Goal: Task Accomplishment & Management: Use online tool/utility

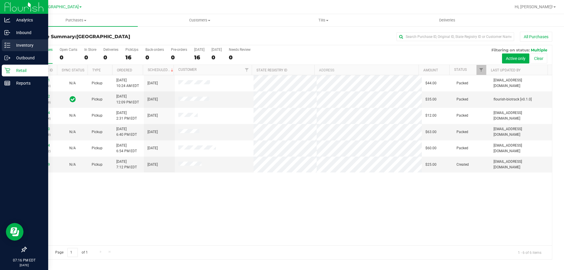
click at [8, 45] on icon at bounding box center [7, 45] width 6 height 6
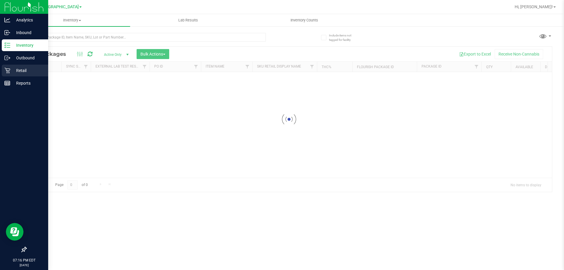
click at [15, 69] on p "Retail" at bounding box center [27, 70] width 35 height 7
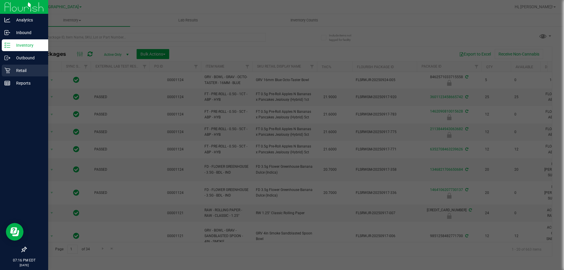
click at [15, 69] on p "Retail" at bounding box center [27, 70] width 35 height 7
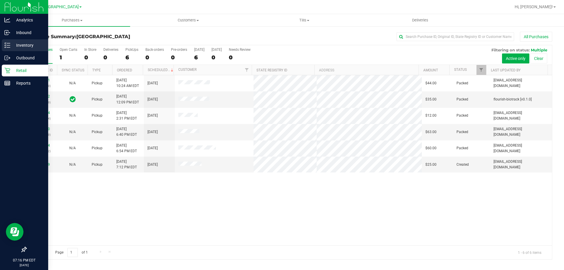
click at [31, 42] on p "Inventory" at bounding box center [27, 45] width 35 height 7
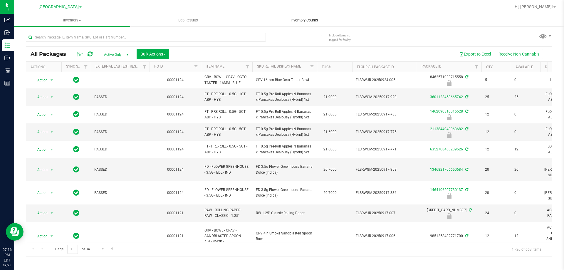
click at [295, 21] on span "Inventory Counts" at bounding box center [303, 20] width 43 height 5
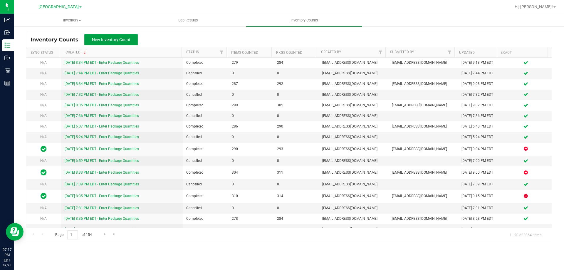
click at [123, 42] on span "New Inventory Count" at bounding box center [111, 39] width 38 height 5
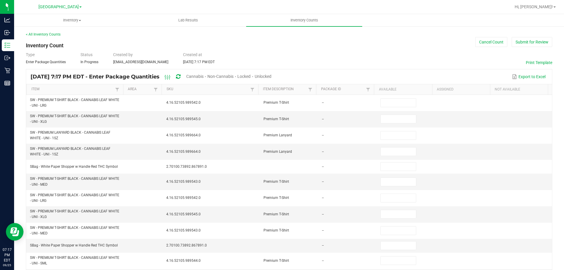
click at [271, 77] on span "Unlocked" at bounding box center [263, 76] width 17 height 5
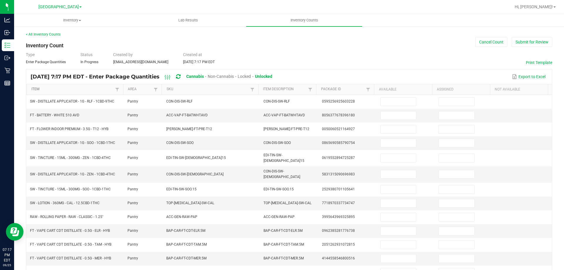
click at [92, 89] on link "Item" at bounding box center [72, 89] width 82 height 5
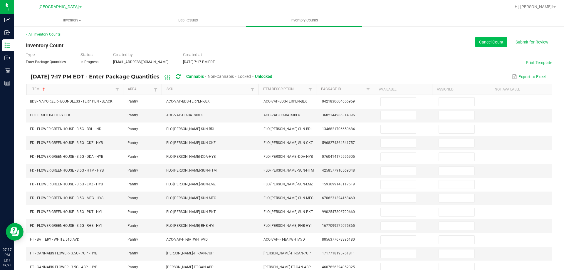
click at [495, 43] on button "Cancel Count" at bounding box center [491, 42] width 32 height 10
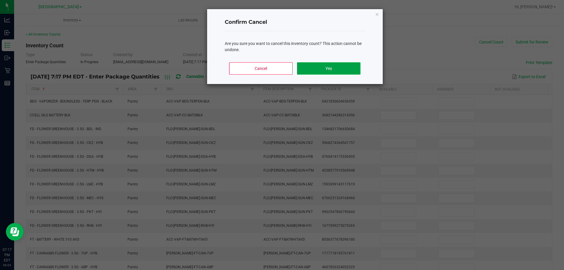
click at [346, 70] on button "Yes" at bounding box center [328, 68] width 63 height 12
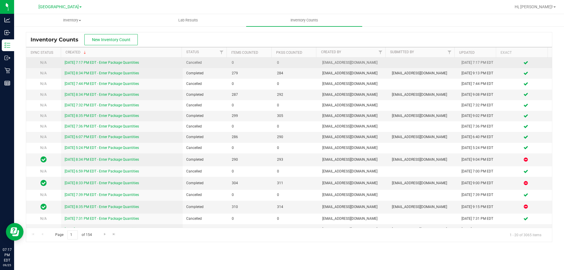
click at [104, 63] on link "[DATE] 7:17 PM EDT - Enter Package Quantities" at bounding box center [102, 62] width 74 height 4
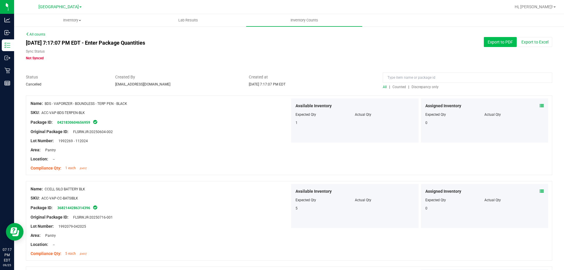
click at [500, 43] on button "Export to PDF" at bounding box center [500, 42] width 33 height 10
